Goal: Information Seeking & Learning: Learn about a topic

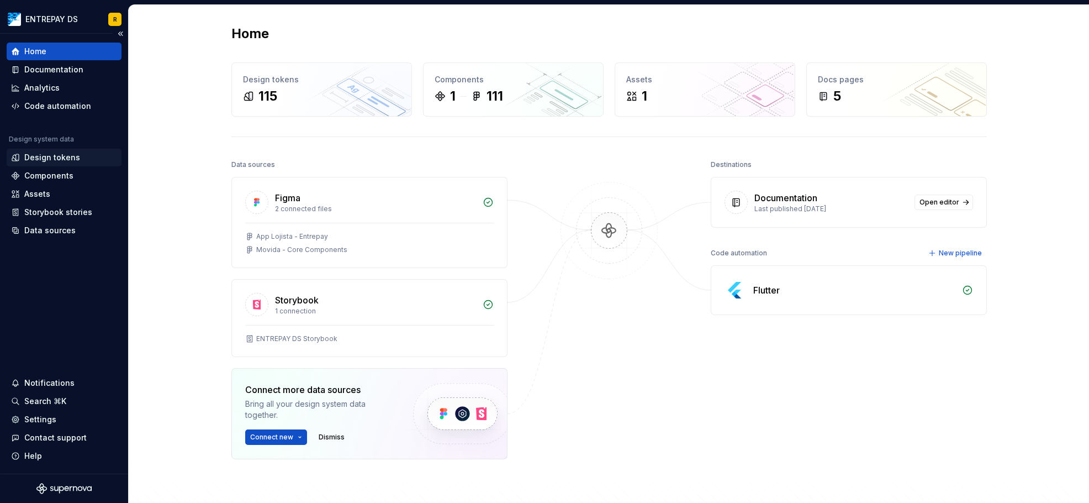
click at [75, 156] on div "Design tokens" at bounding box center [52, 157] width 56 height 11
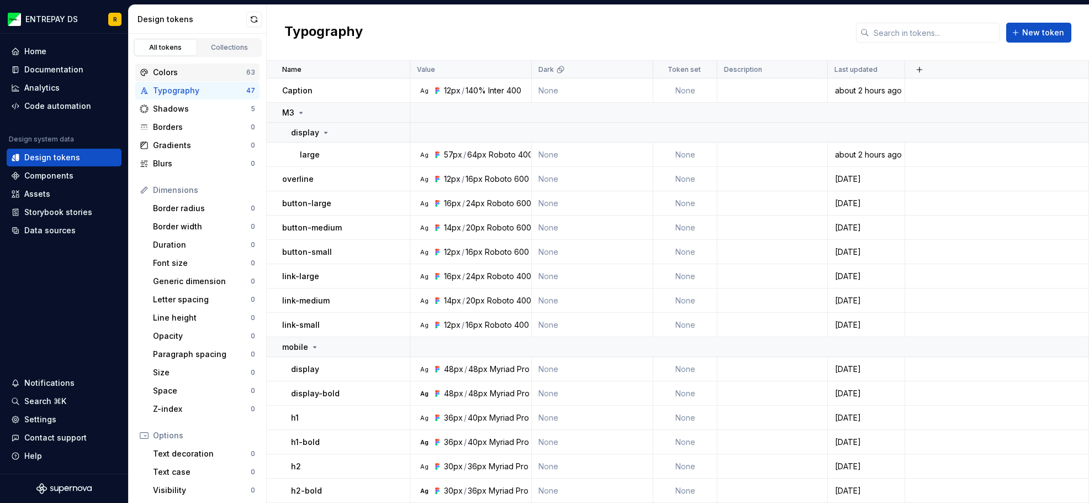
click at [184, 76] on div "Colors" at bounding box center [199, 72] width 93 height 11
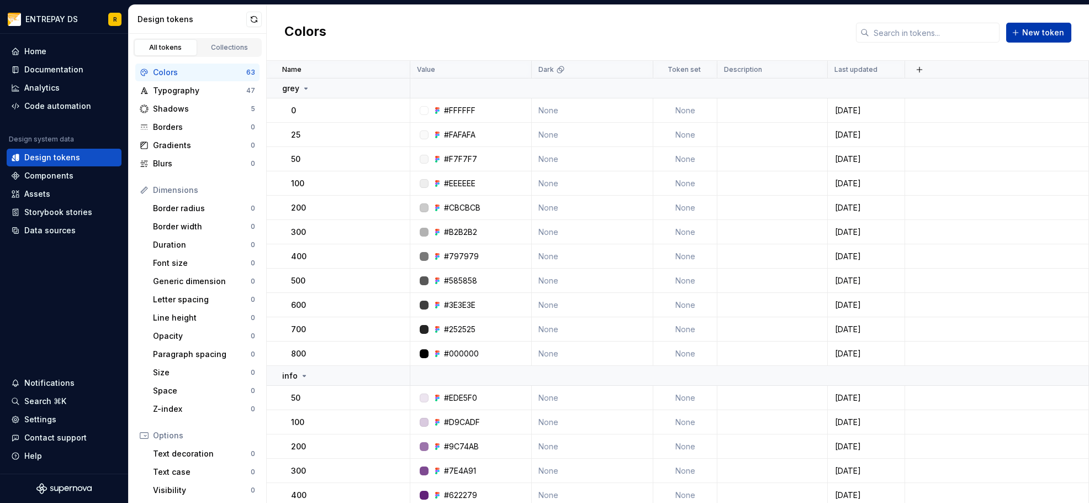
click at [1035, 39] on button "New token" at bounding box center [1038, 33] width 65 height 20
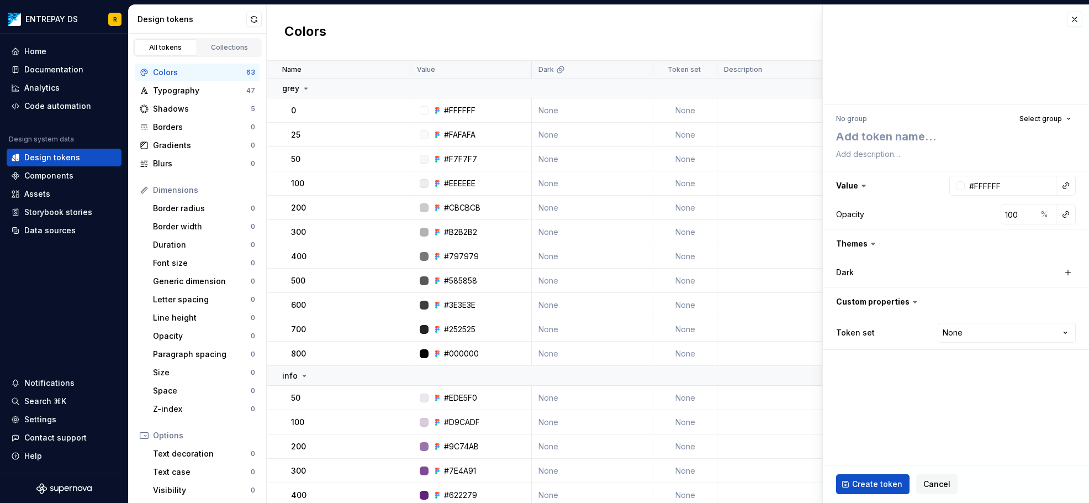
click at [842, 276] on label "Dark" at bounding box center [845, 272] width 18 height 11
click at [1000, 188] on input "#FFFFFF" at bounding box center [1011, 186] width 92 height 20
click at [930, 490] on button "Cancel" at bounding box center [936, 484] width 41 height 20
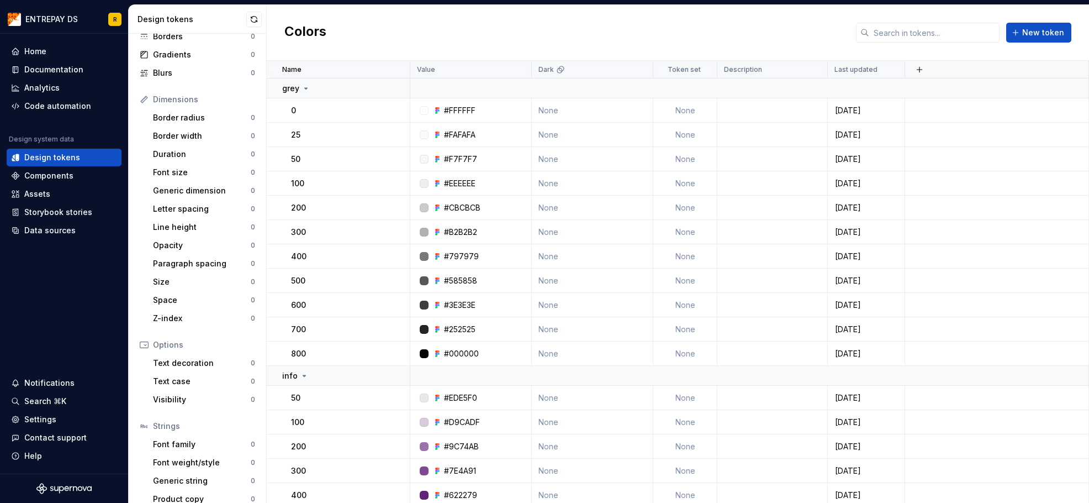
scroll to position [102, 0]
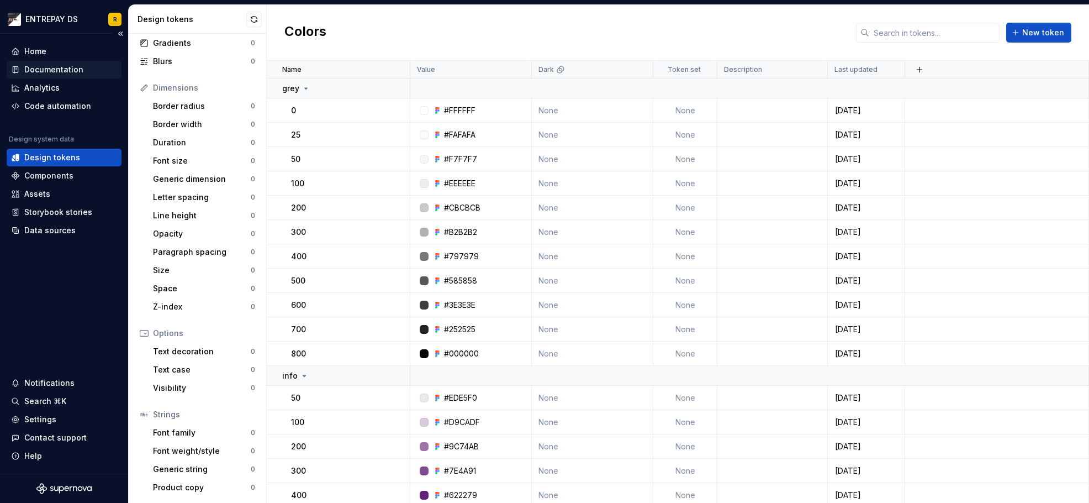
click at [75, 68] on div "Documentation" at bounding box center [53, 69] width 59 height 11
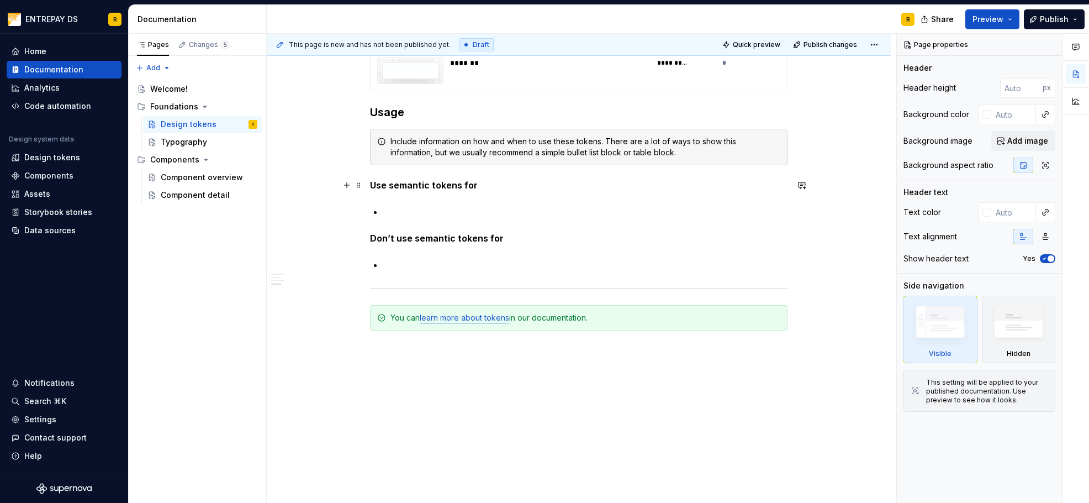
scroll to position [3276, 0]
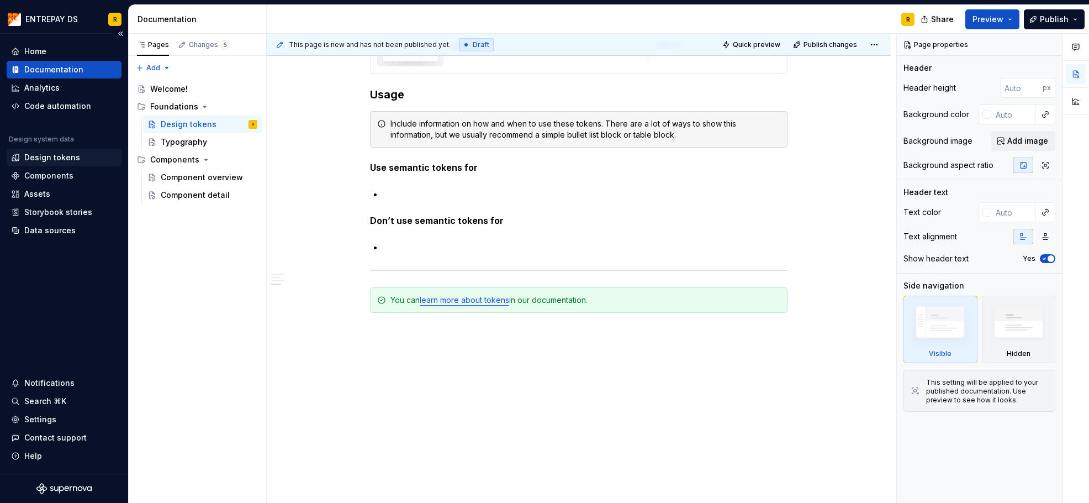
click at [69, 155] on div "Design tokens" at bounding box center [52, 157] width 56 height 11
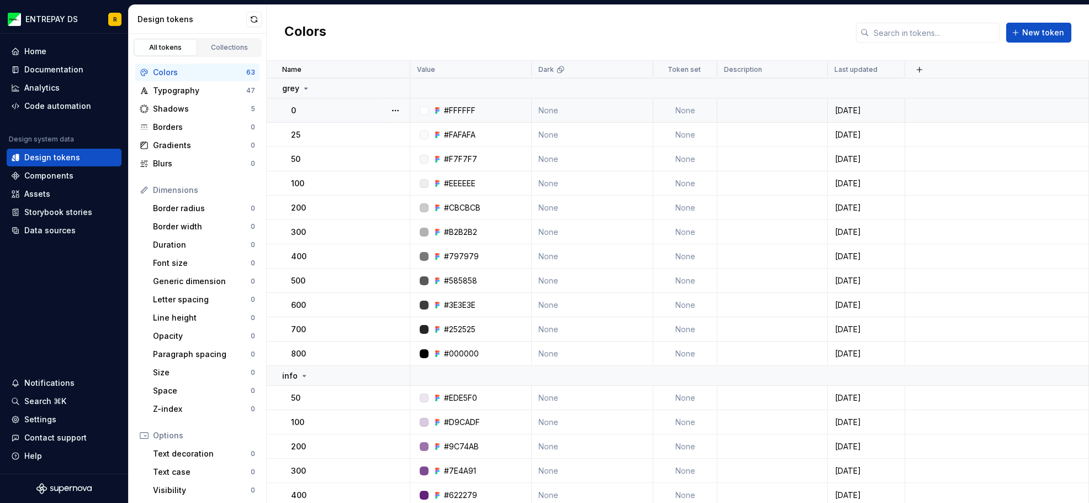
click at [490, 115] on div "#FFFFFF" at bounding box center [474, 110] width 113 height 11
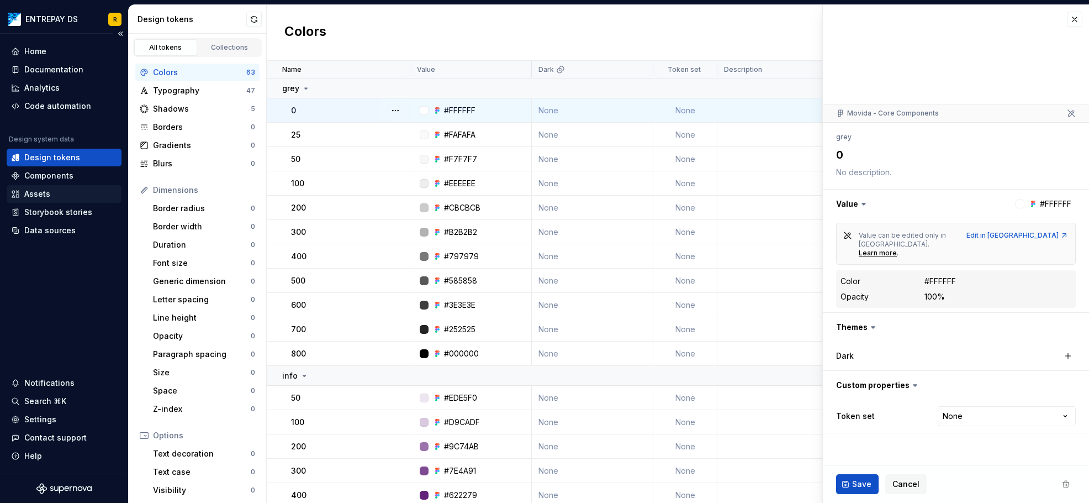
click at [60, 194] on div "Assets" at bounding box center [64, 193] width 106 height 11
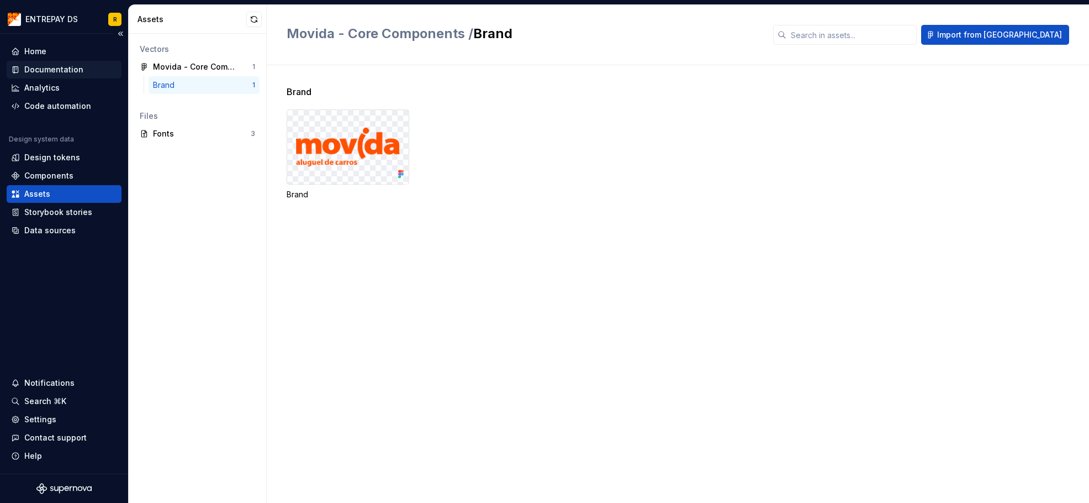
click at [64, 70] on div "Documentation" at bounding box center [53, 69] width 59 height 11
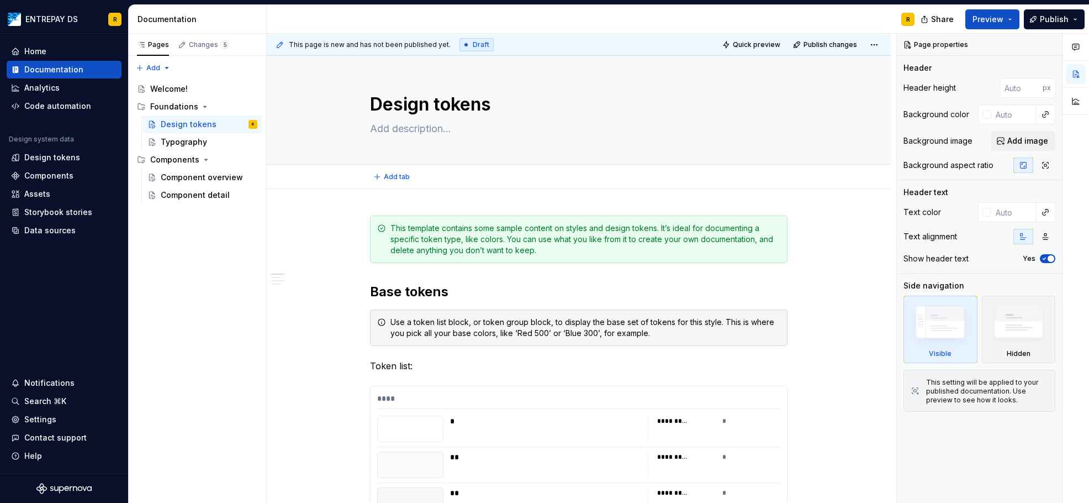
type textarea "*"
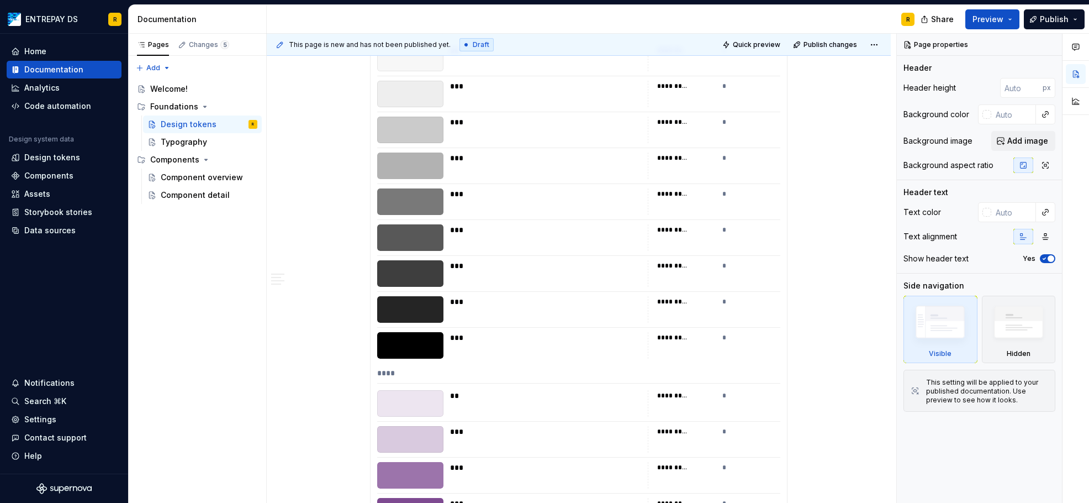
scroll to position [608, 0]
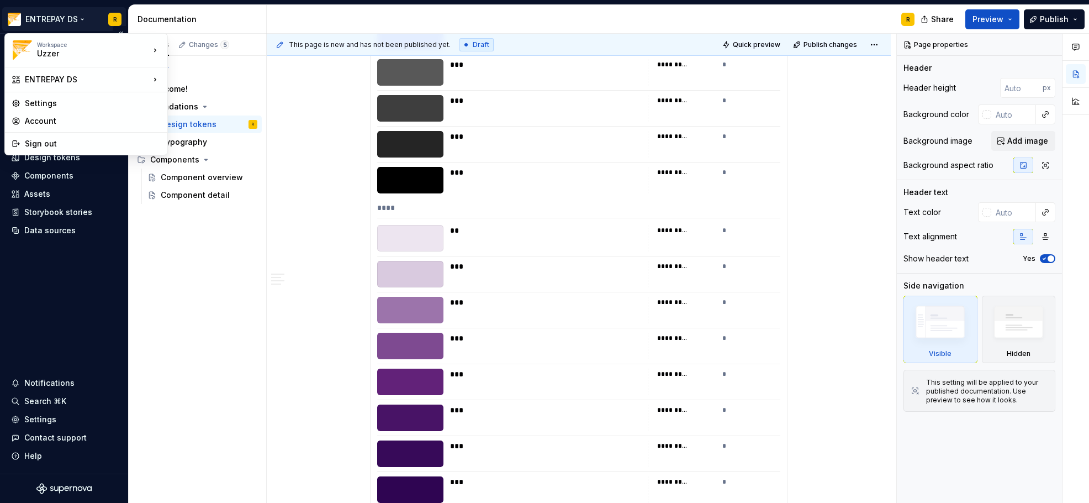
click at [52, 15] on html "ENTREPAY DS R Home Documentation Analytics Code automation Design system data D…" at bounding box center [544, 251] width 1089 height 503
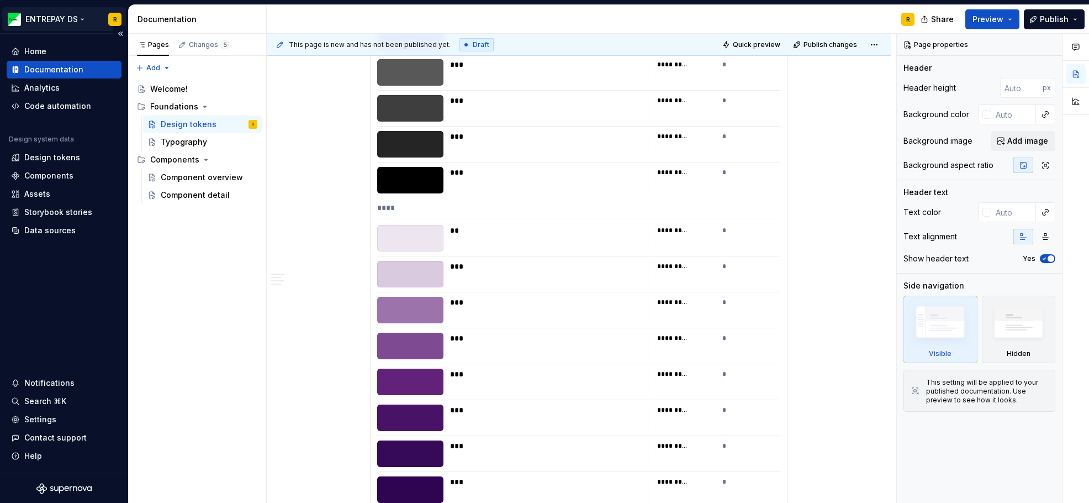
click at [52, 15] on html "ENTREPAY DS R Home Documentation Analytics Code automation Design system data D…" at bounding box center [544, 251] width 1089 height 503
click at [71, 52] on div "Home" at bounding box center [64, 51] width 106 height 11
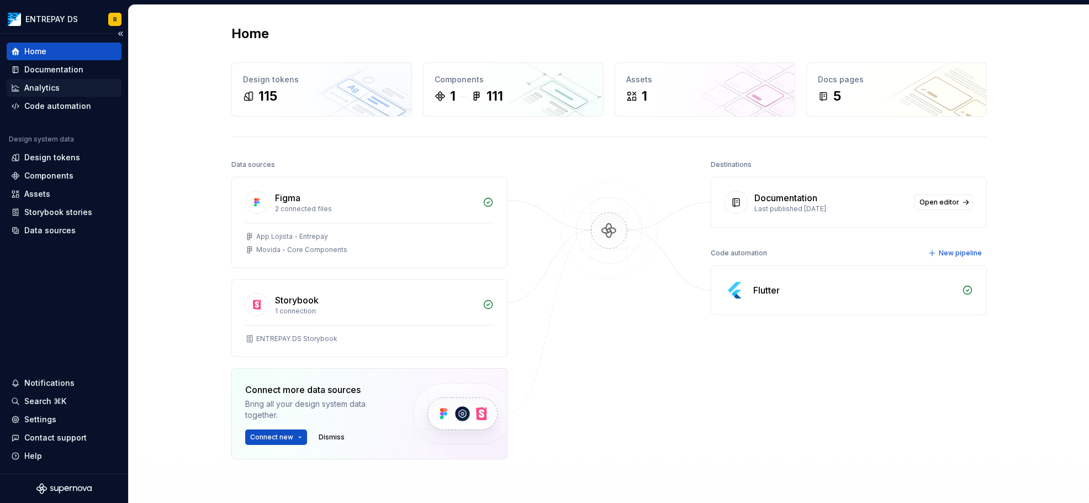
click at [63, 87] on div "Analytics" at bounding box center [64, 87] width 106 height 11
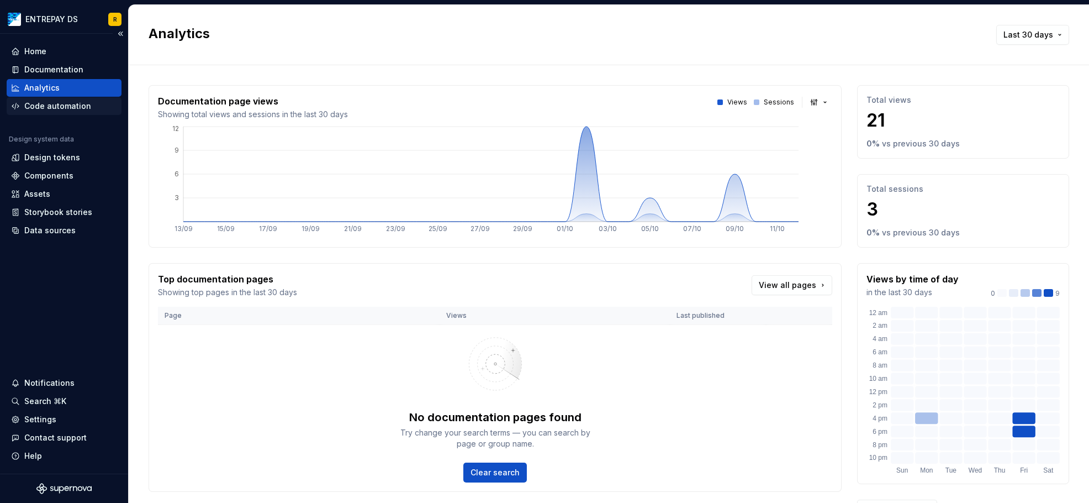
click at [60, 103] on div "Code automation" at bounding box center [57, 106] width 67 height 11
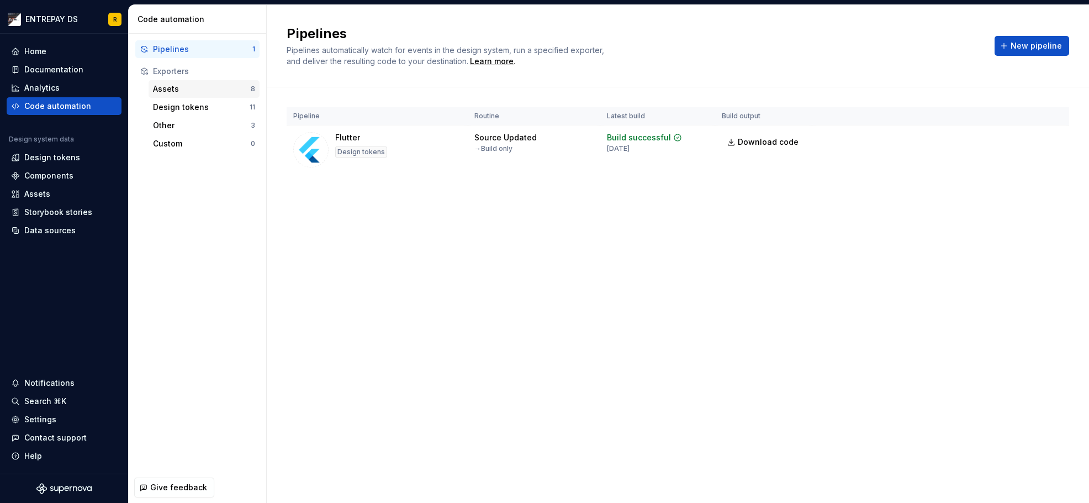
click at [199, 88] on div "Assets" at bounding box center [202, 88] width 98 height 11
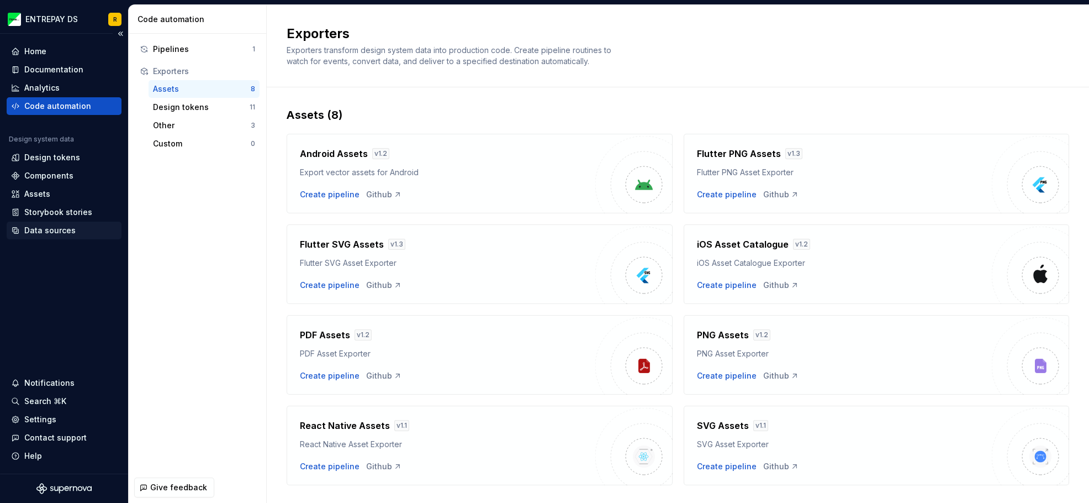
click at [51, 228] on div "Data sources" at bounding box center [49, 230] width 51 height 11
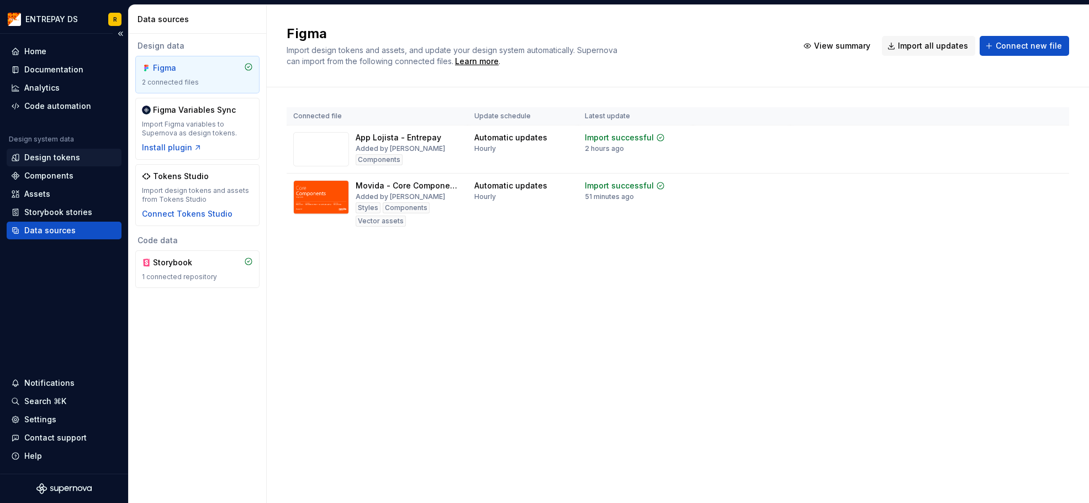
click at [75, 158] on div "Design tokens" at bounding box center [52, 157] width 56 height 11
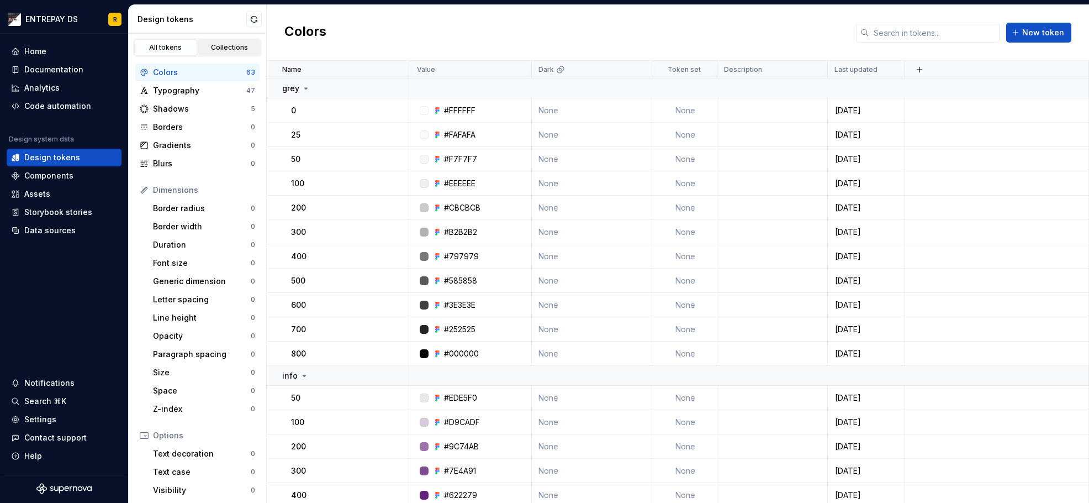
click at [235, 51] on div "Collections" at bounding box center [229, 47] width 55 height 9
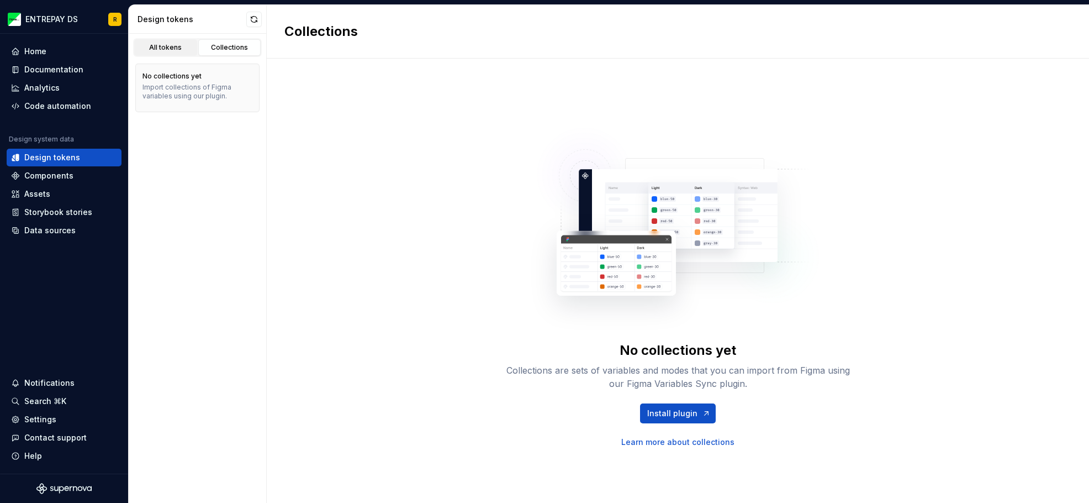
click at [181, 47] on div "All tokens" at bounding box center [165, 47] width 55 height 9
